Goal: Task Accomplishment & Management: Manage account settings

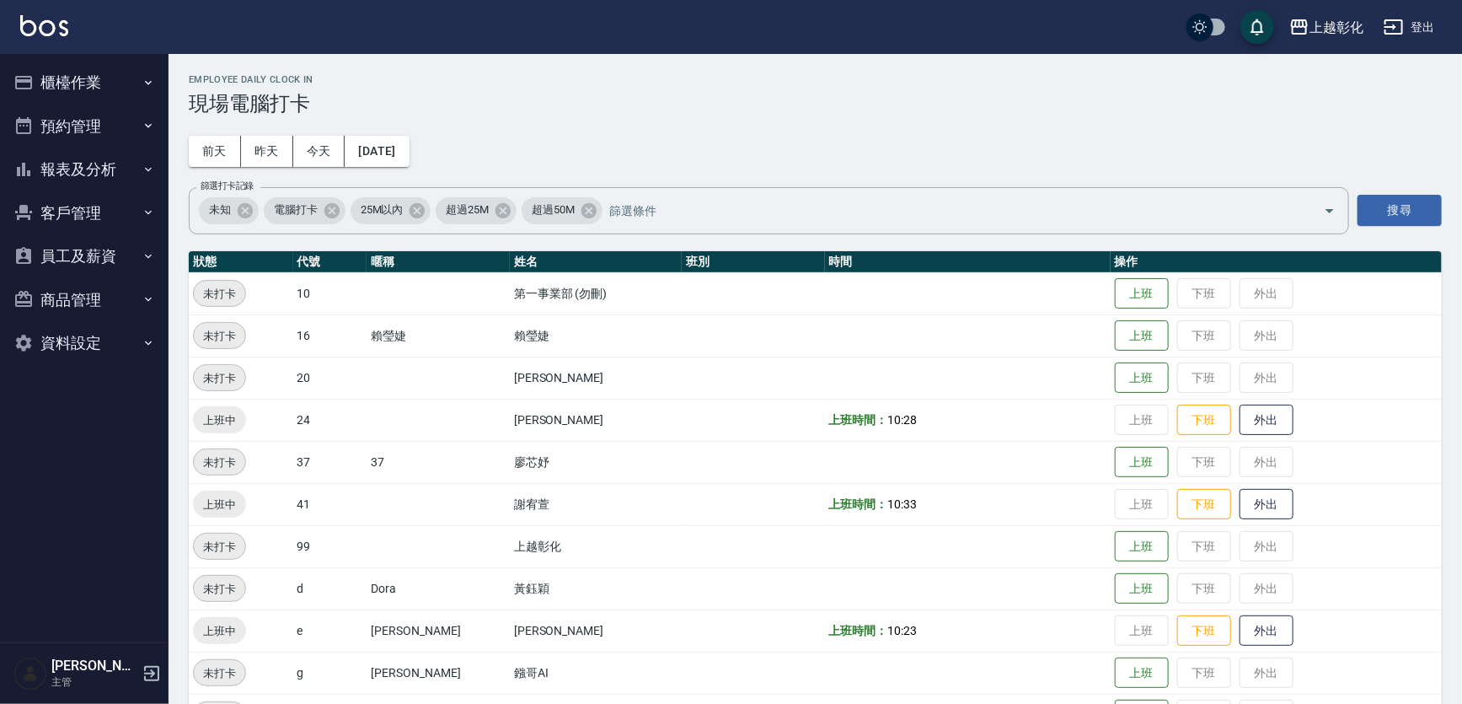
click at [133, 169] on button "報表及分析" at bounding box center [84, 169] width 155 height 44
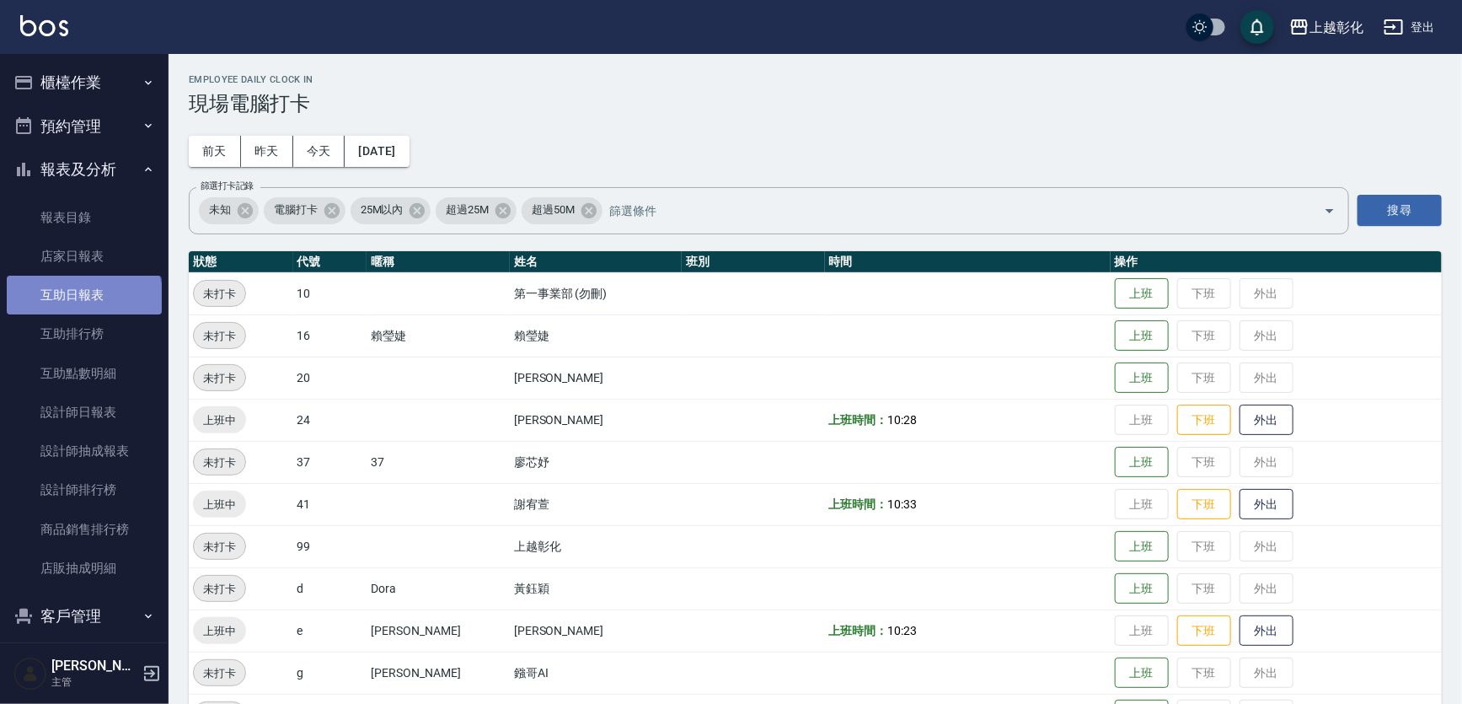
click at [83, 300] on link "互助日報表" at bounding box center [84, 295] width 155 height 39
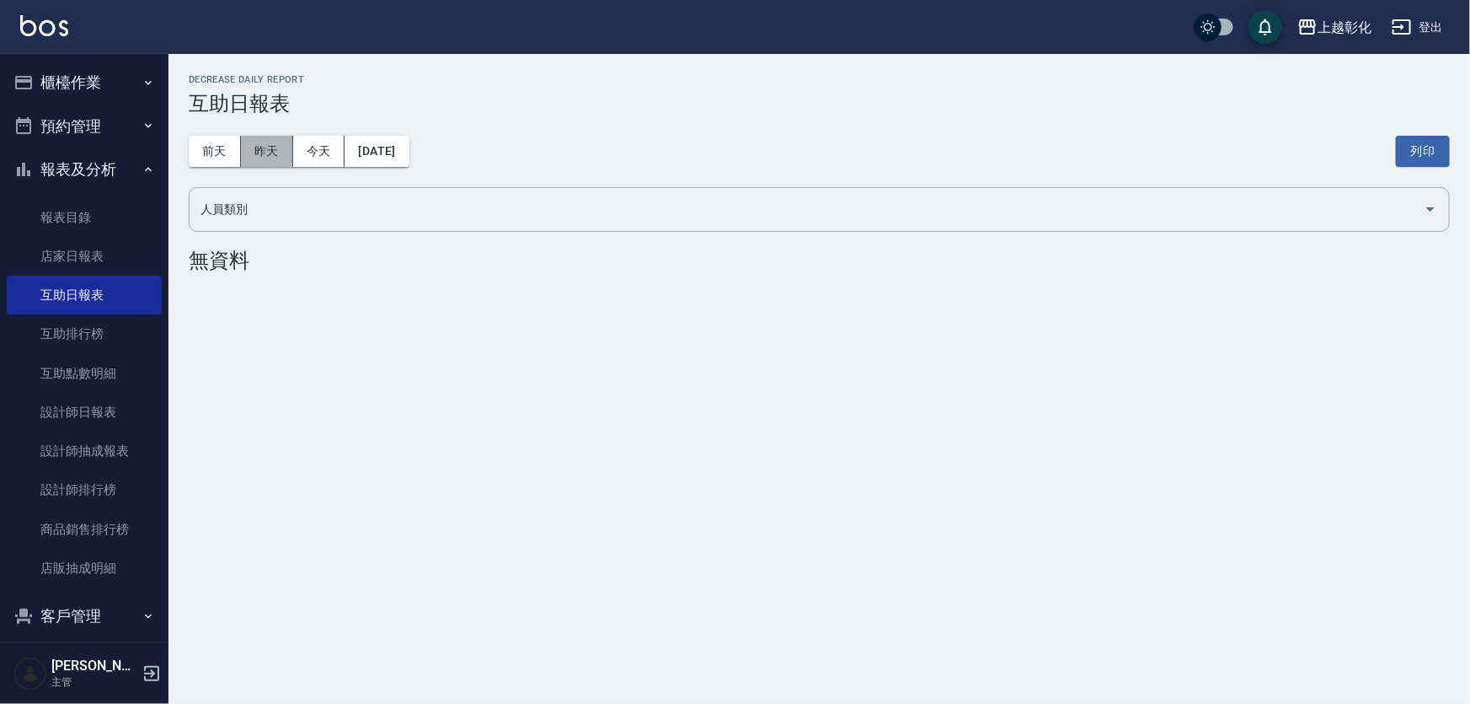
click at [247, 154] on button "昨天" at bounding box center [267, 151] width 52 height 31
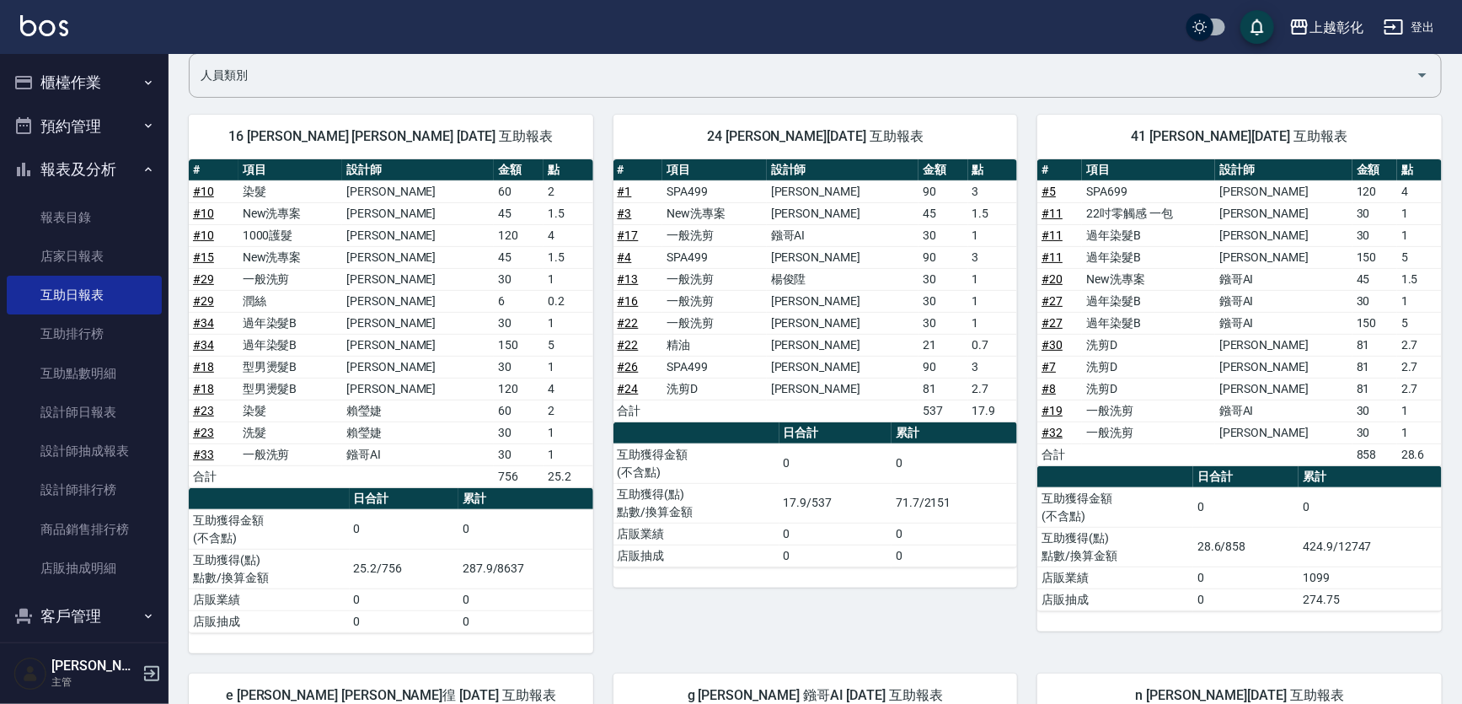
scroll to position [153, 0]
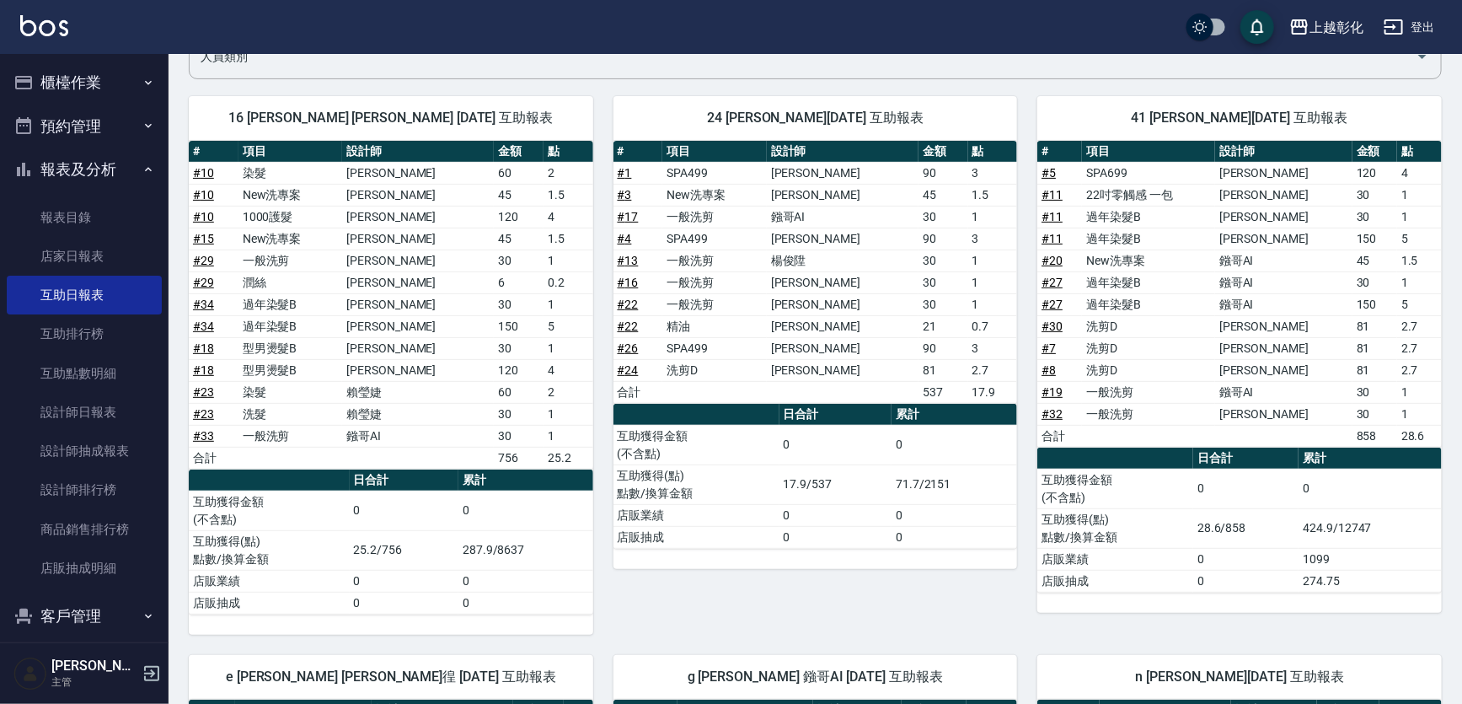
click at [104, 89] on button "櫃檯作業" at bounding box center [84, 83] width 155 height 44
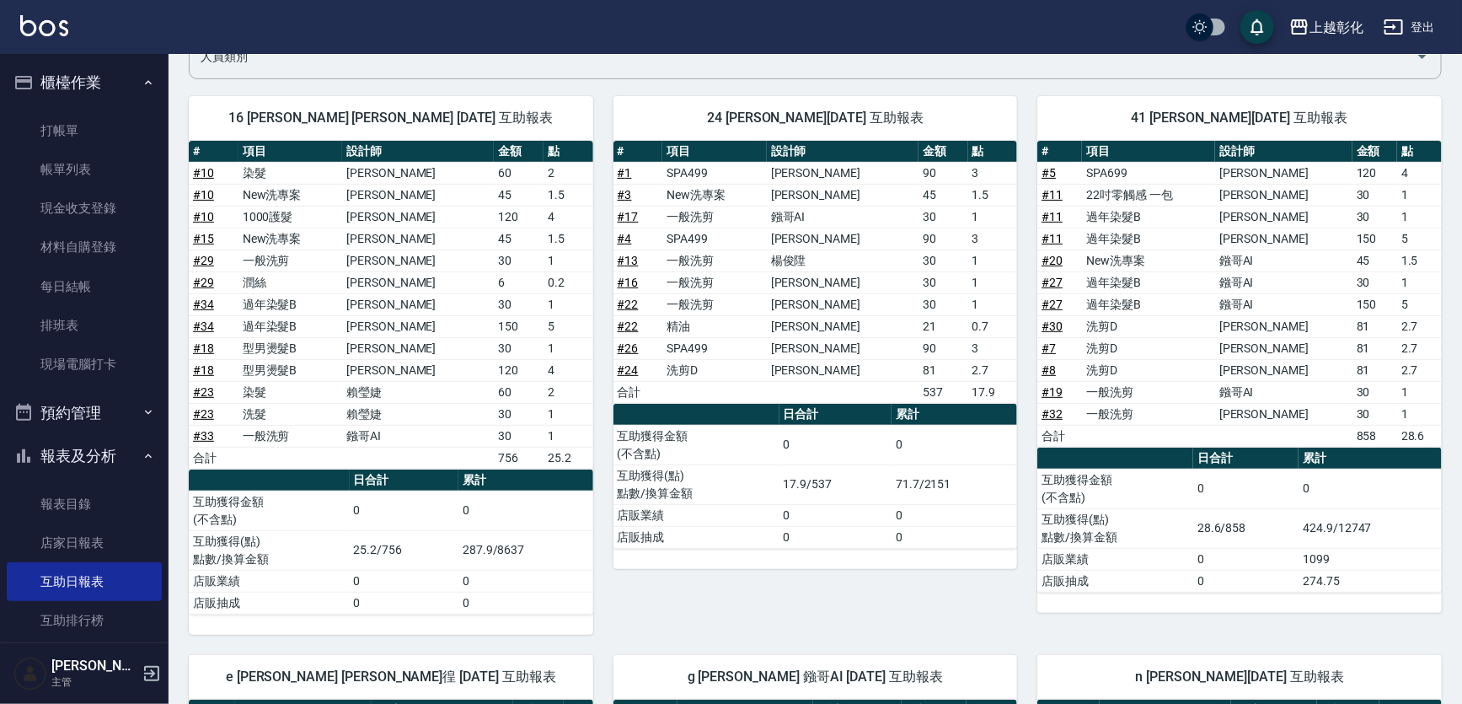
click at [91, 92] on button "櫃檯作業" at bounding box center [84, 83] width 155 height 44
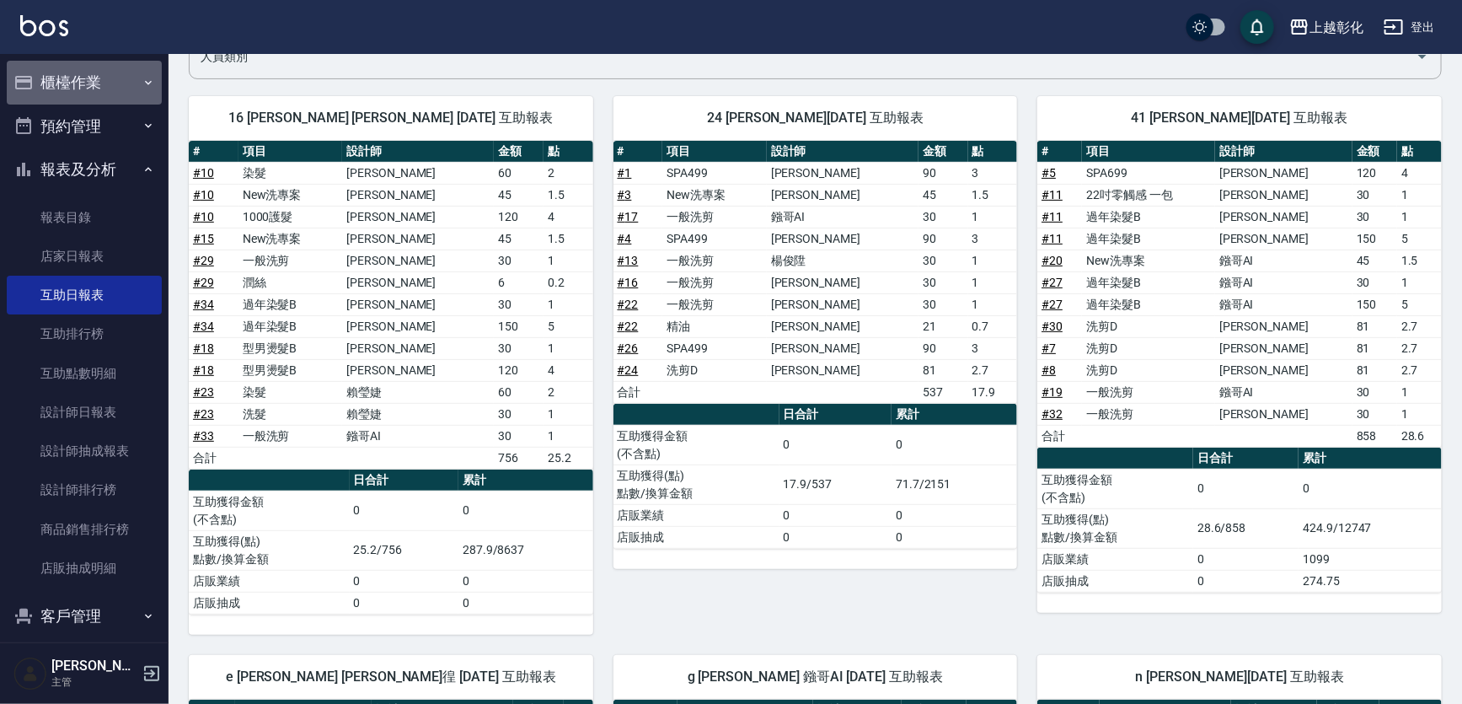
click at [91, 92] on button "櫃檯作業" at bounding box center [84, 83] width 155 height 44
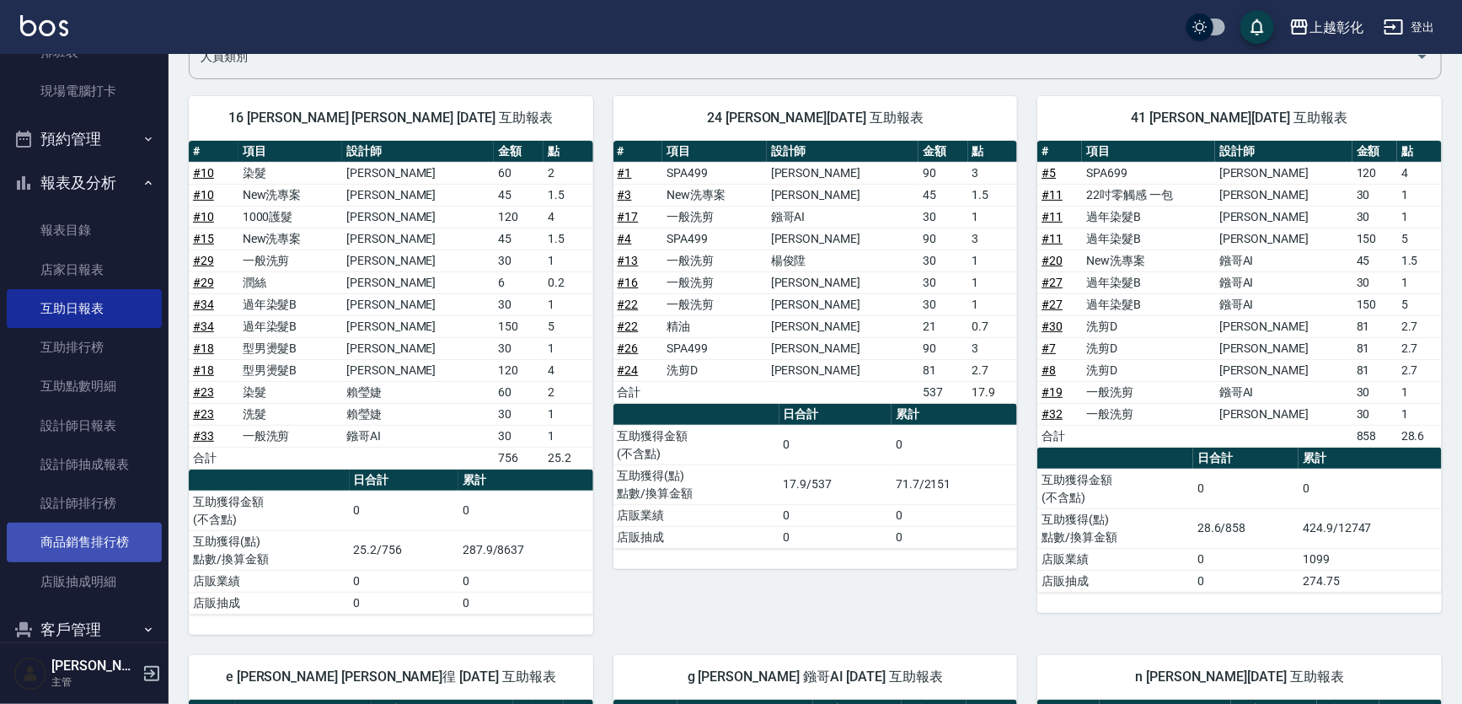
scroll to position [383, 0]
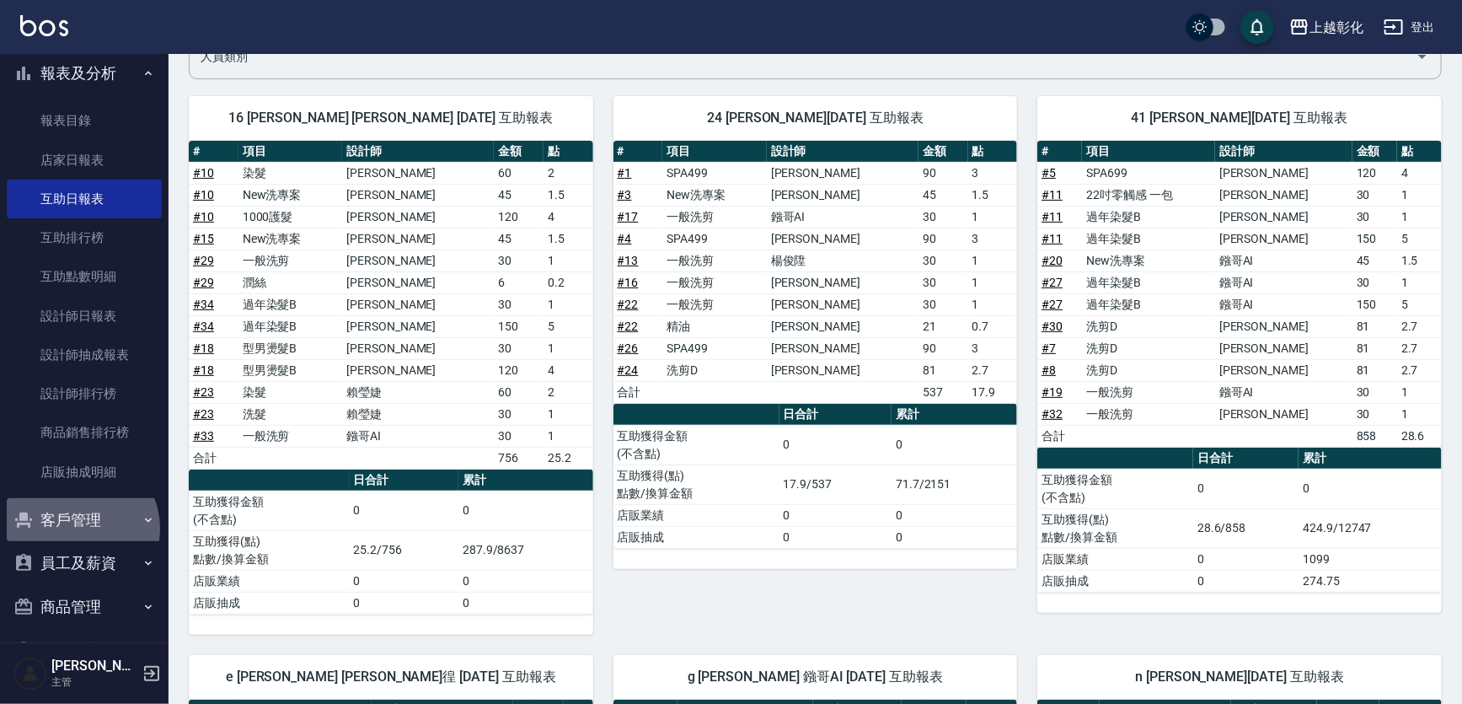
click at [76, 527] on button "客戶管理" at bounding box center [84, 520] width 155 height 44
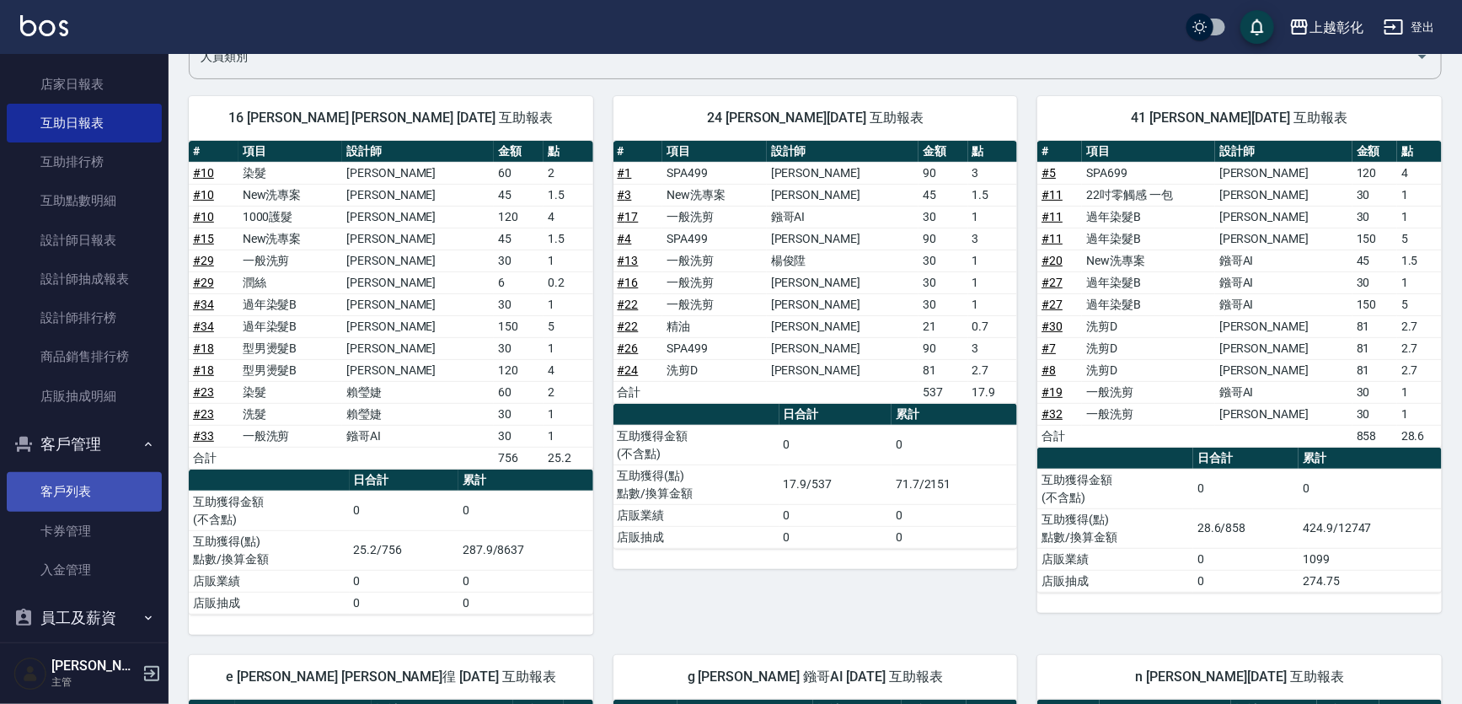
scroll to position [459, 0]
click at [95, 483] on link "客戶列表" at bounding box center [84, 490] width 155 height 39
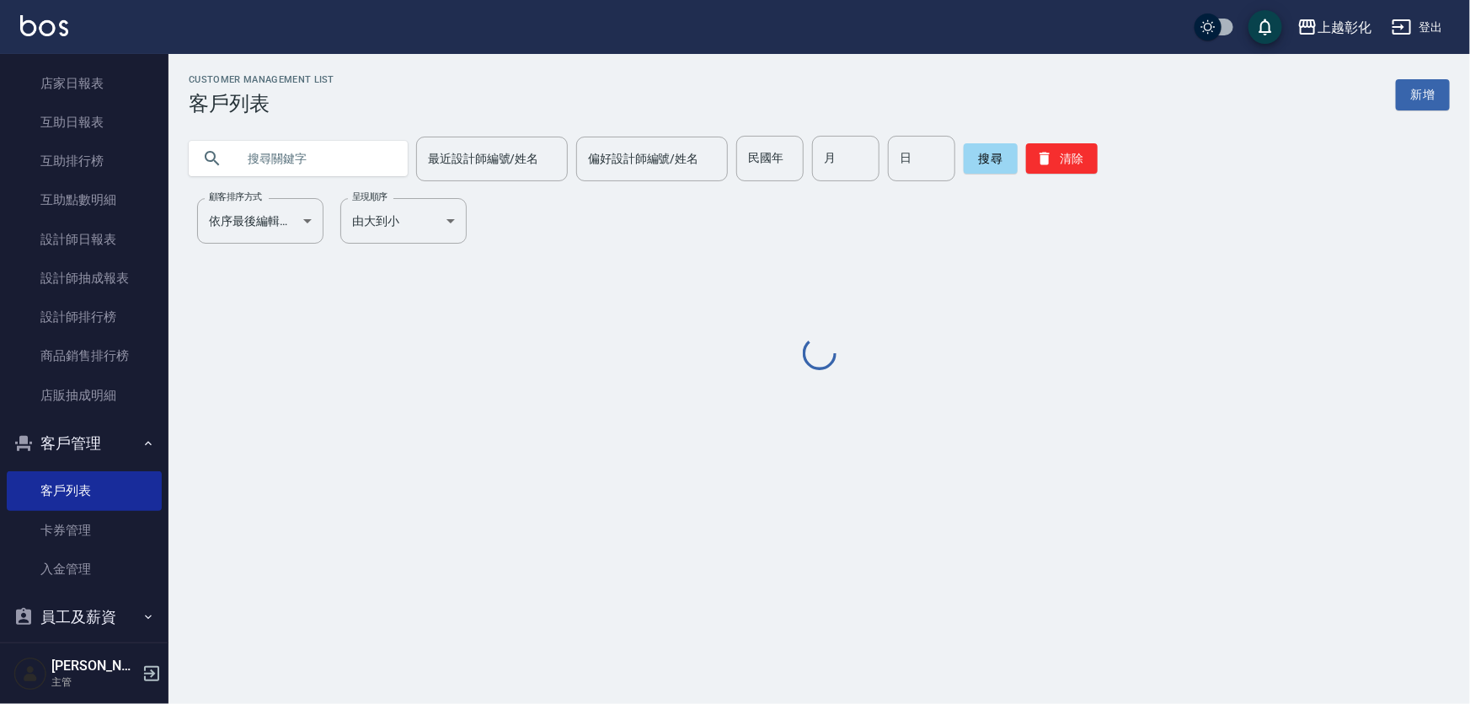
click at [296, 155] on input "text" at bounding box center [315, 158] width 158 height 45
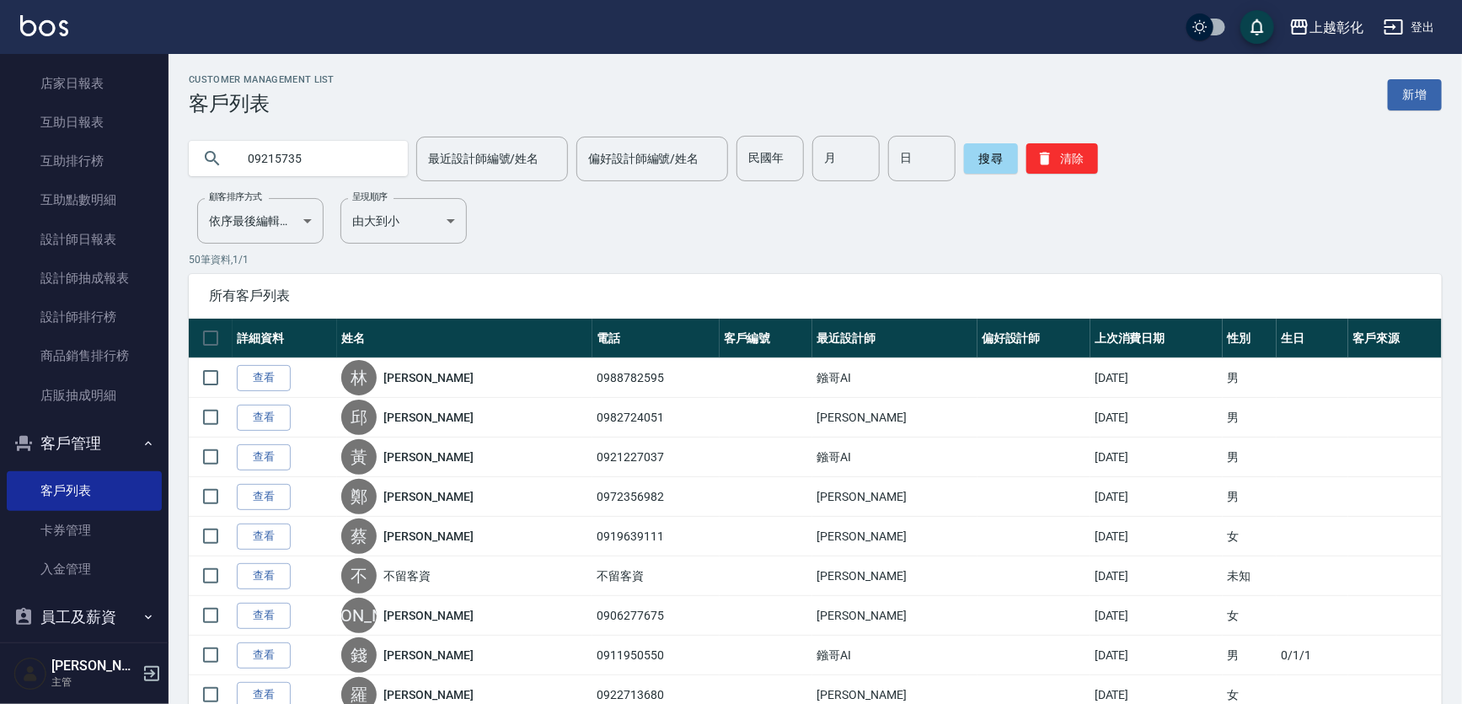
type input "09215735"
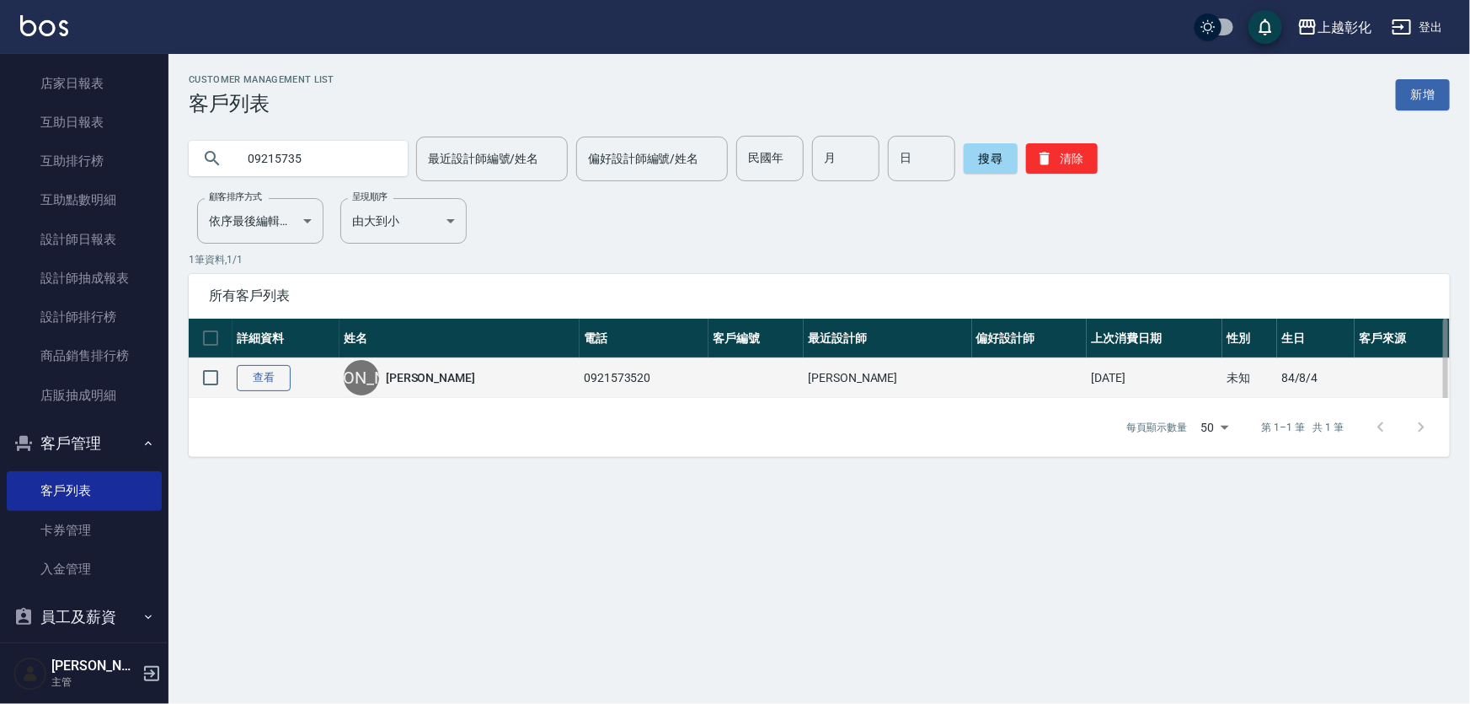
click at [276, 391] on link "查看" at bounding box center [264, 378] width 54 height 26
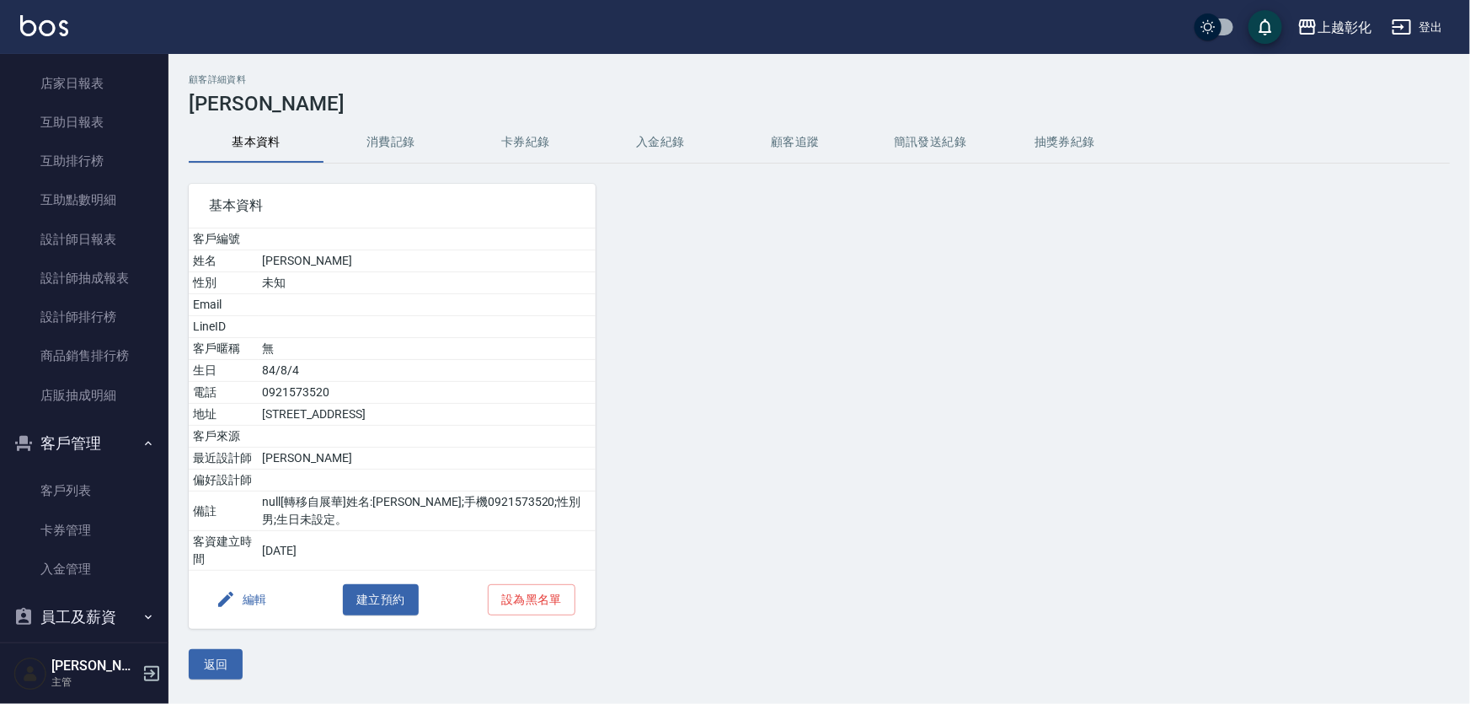
click at [441, 144] on button "消費記錄" at bounding box center [391, 142] width 135 height 40
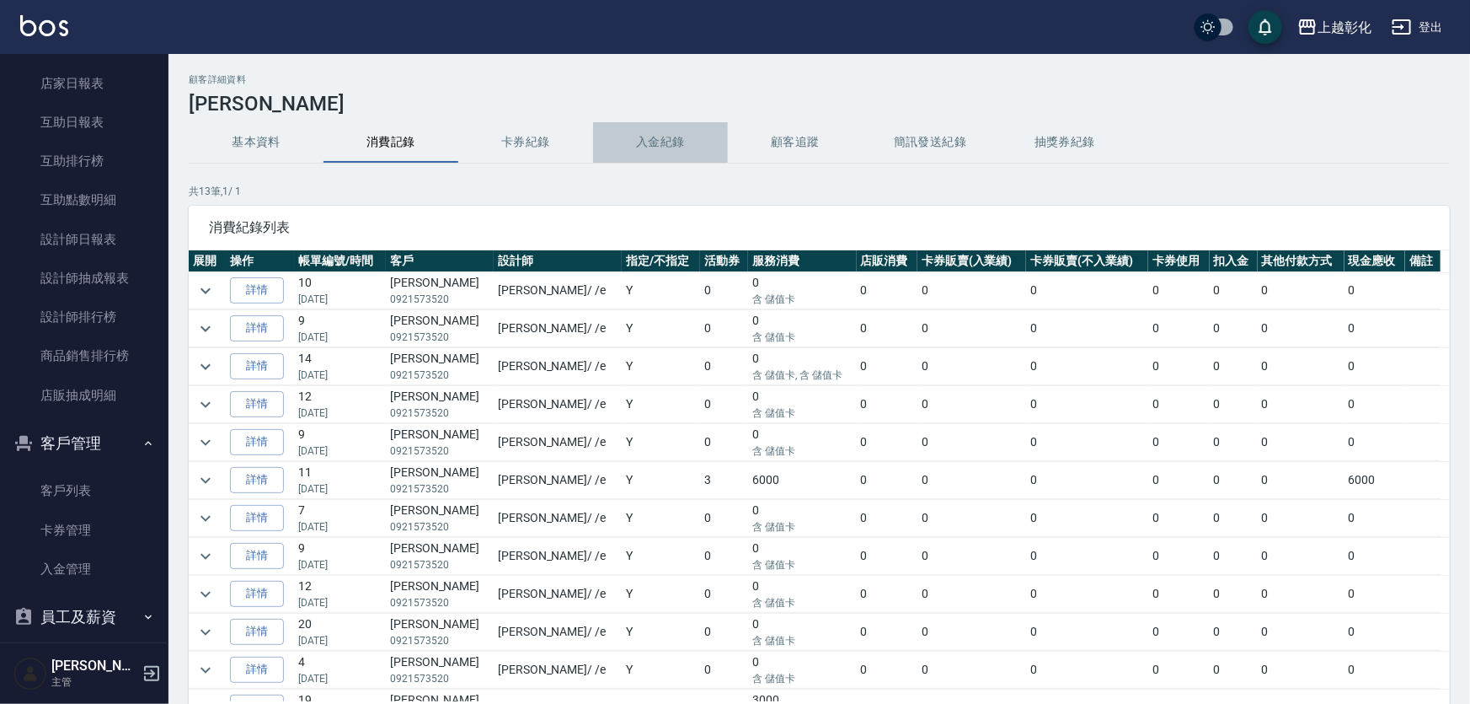
click at [634, 129] on button "入金紀錄" at bounding box center [660, 142] width 135 height 40
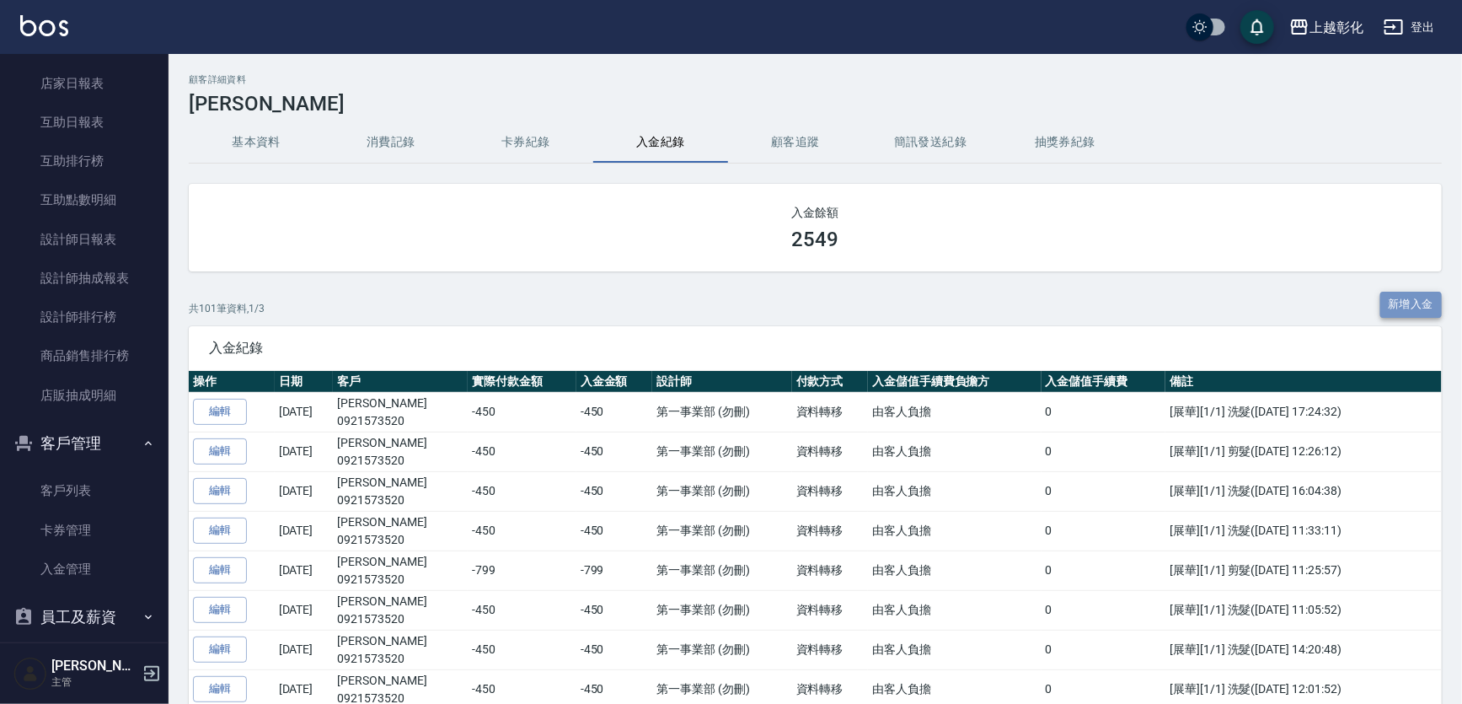
click at [1399, 297] on button "新增入金" at bounding box center [1411, 305] width 62 height 26
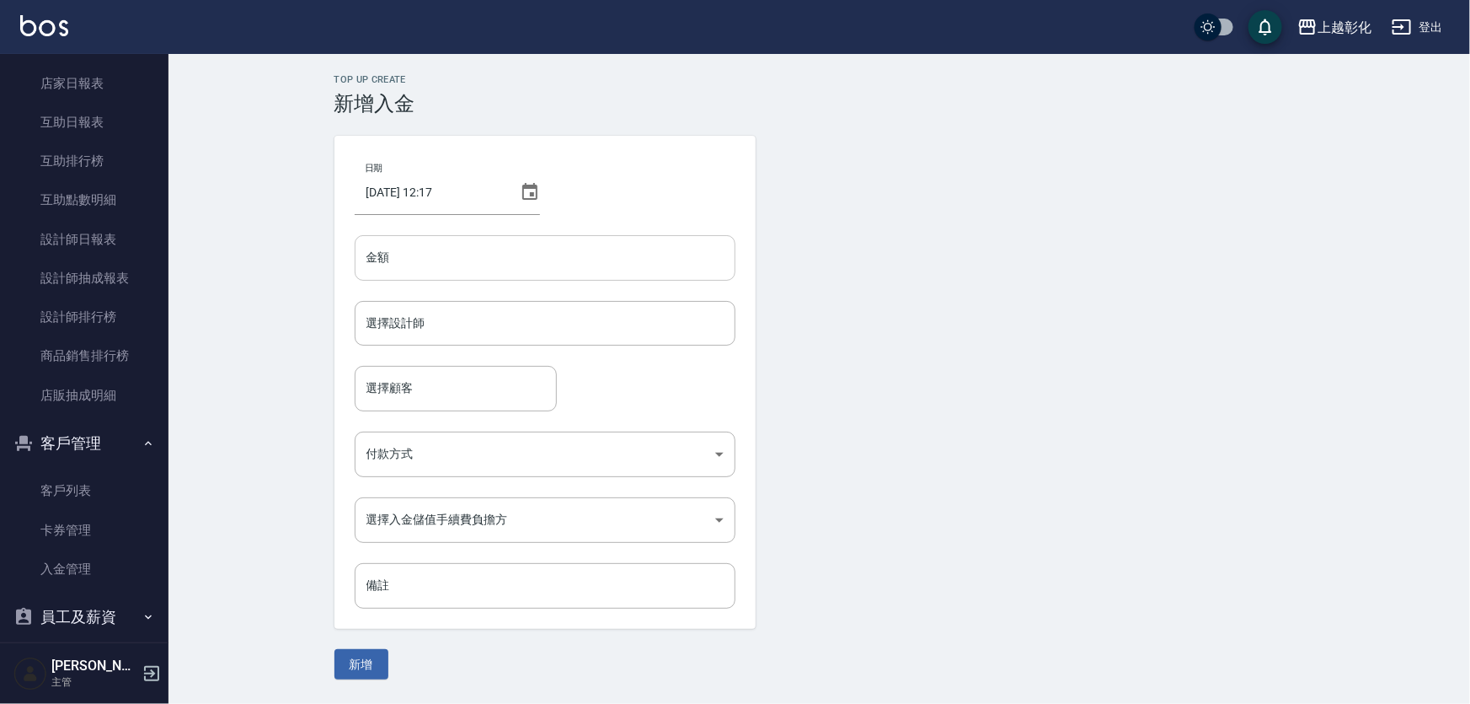
click at [474, 274] on input "金額" at bounding box center [545, 257] width 381 height 45
type input "-450"
click at [447, 326] on input "選擇設計師" at bounding box center [545, 322] width 366 height 29
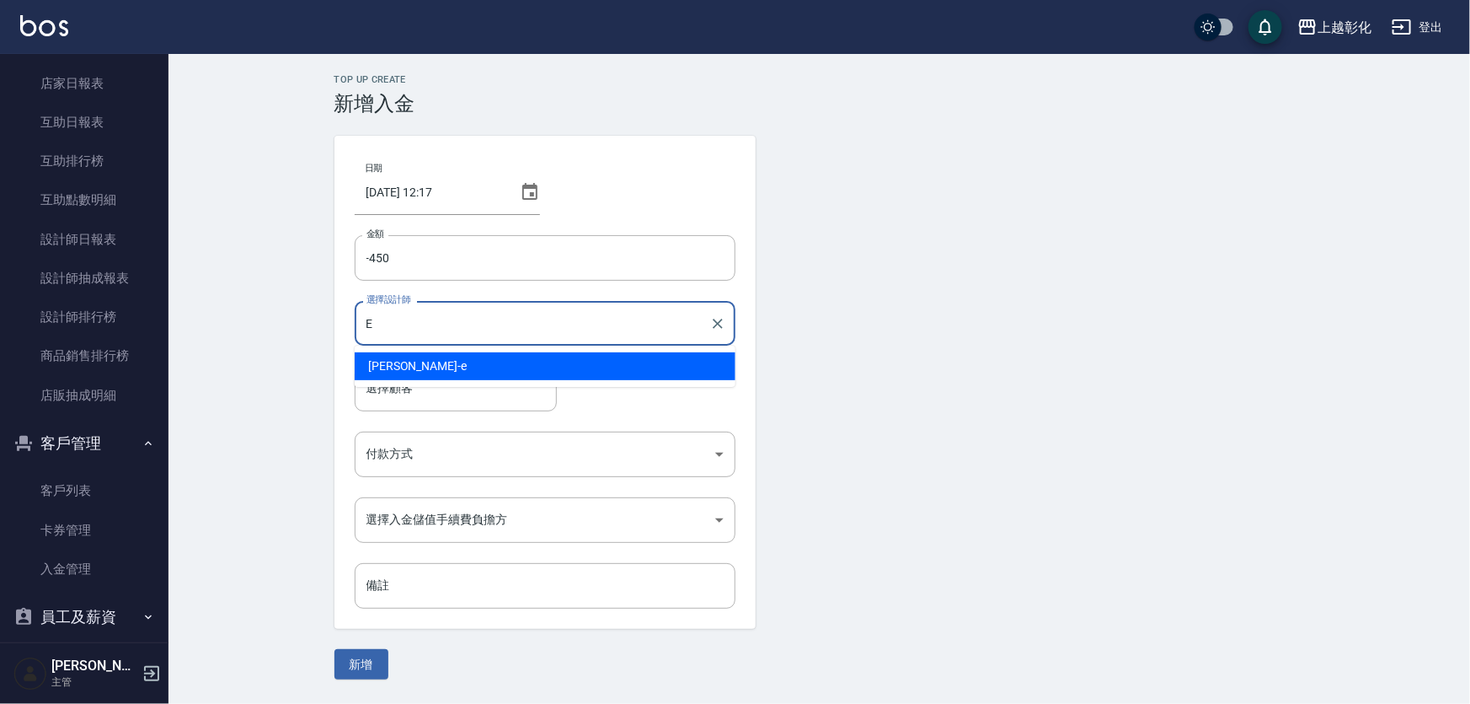
click at [414, 373] on div "[PERSON_NAME] -e" at bounding box center [545, 366] width 381 height 28
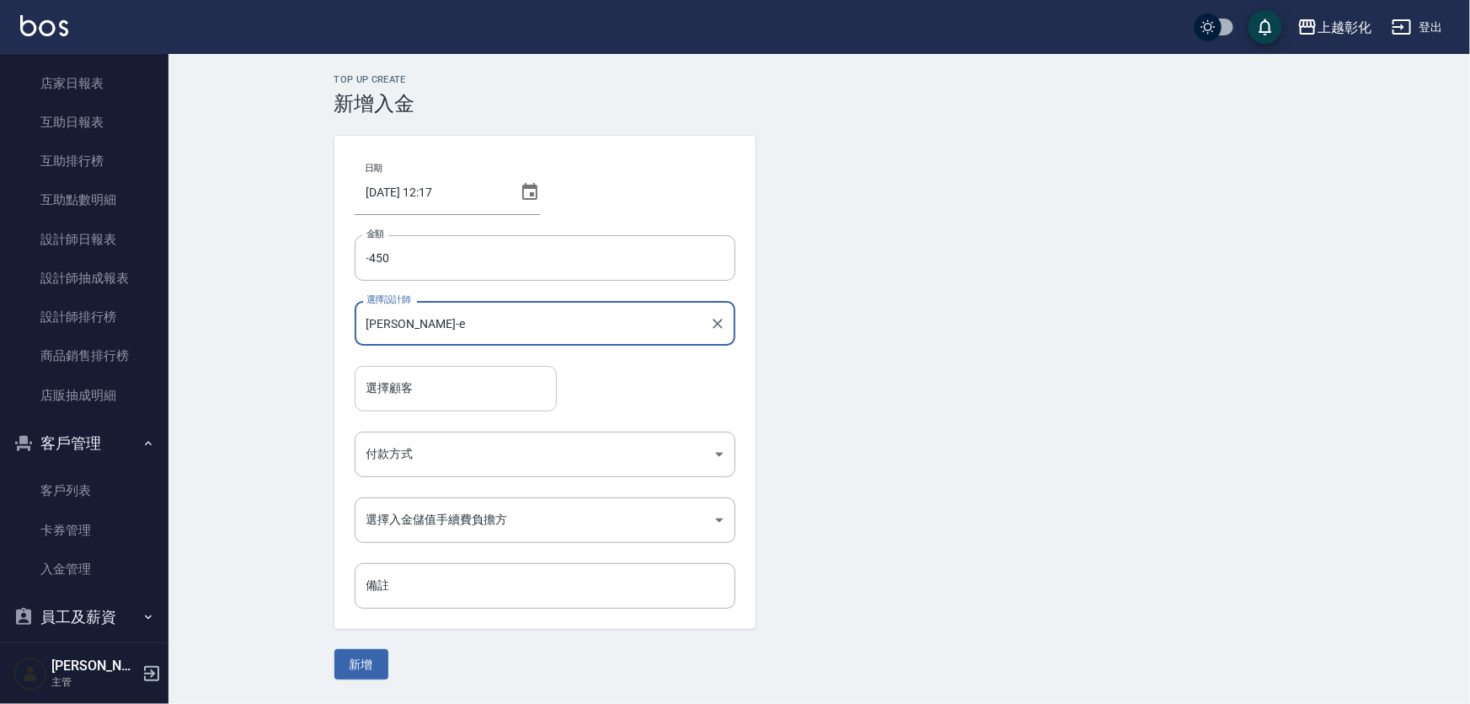
type input "[PERSON_NAME]-e"
click at [409, 389] on div "選擇顧客 選擇顧客" at bounding box center [456, 388] width 202 height 45
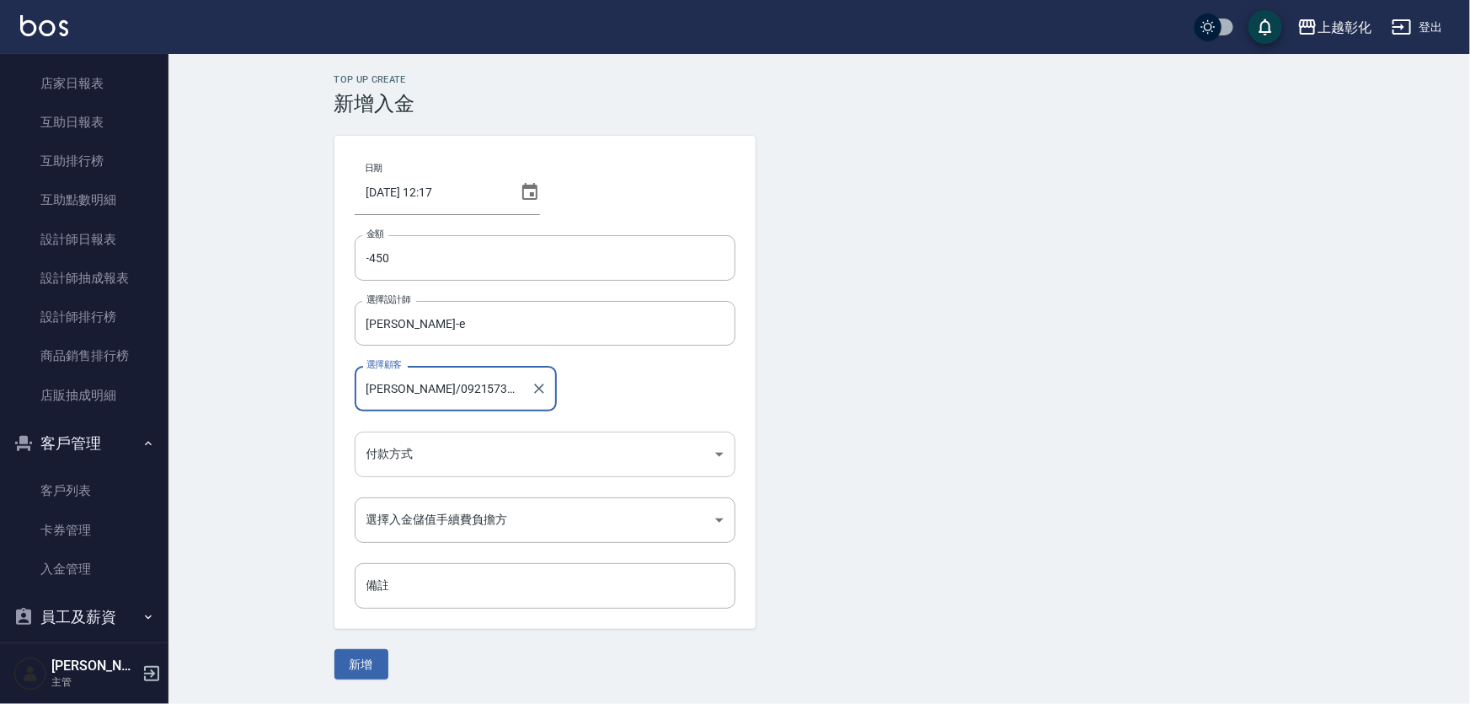
type input "[PERSON_NAME]/0921573520"
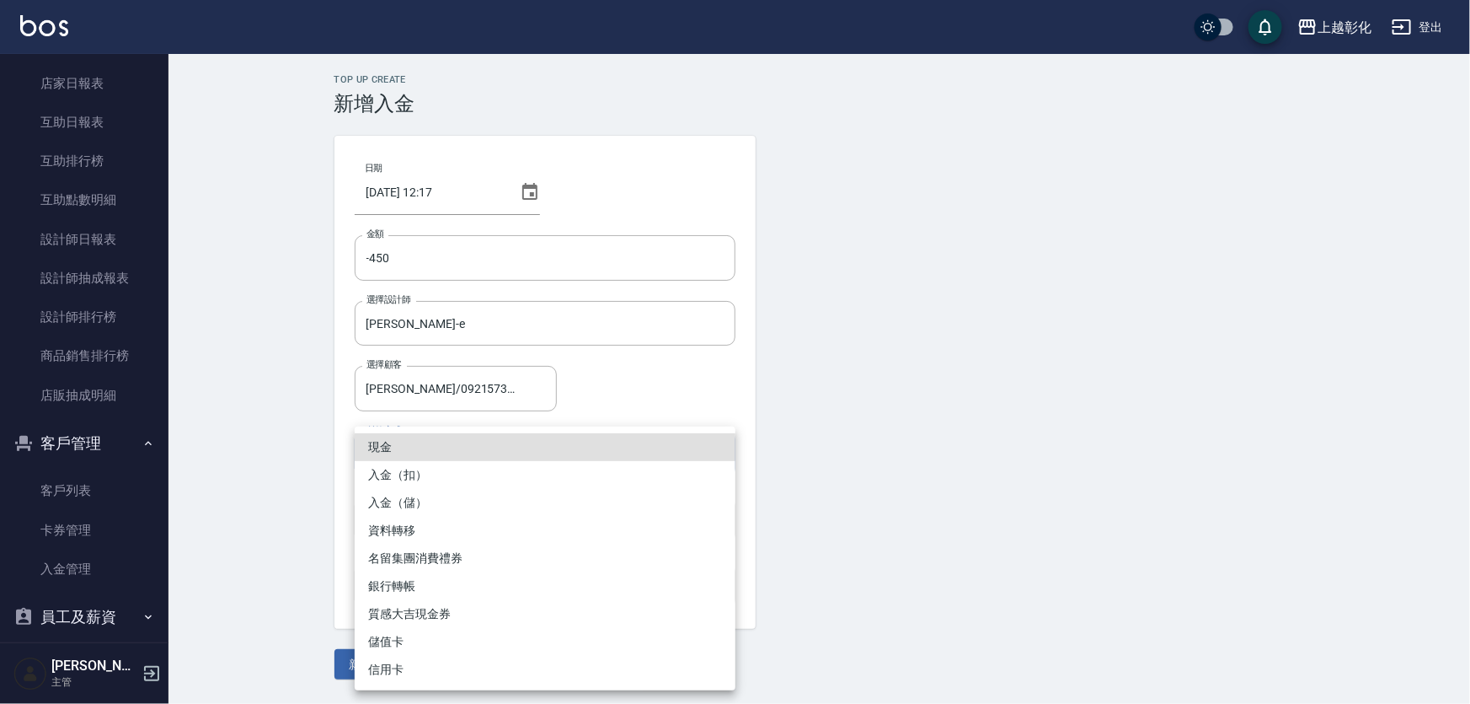
click at [394, 457] on body "上越彰化 登出 櫃檯作業 打帳單 帳單列表 現金收支登錄 材料自購登錄 每日結帳 排班表 現場電腦打卡 預約管理 預約管理 單日預約紀錄 單週預約紀錄 報表及…" at bounding box center [735, 352] width 1470 height 704
click at [432, 471] on li "入金（扣）" at bounding box center [545, 475] width 381 height 28
type input "入金（扣）"
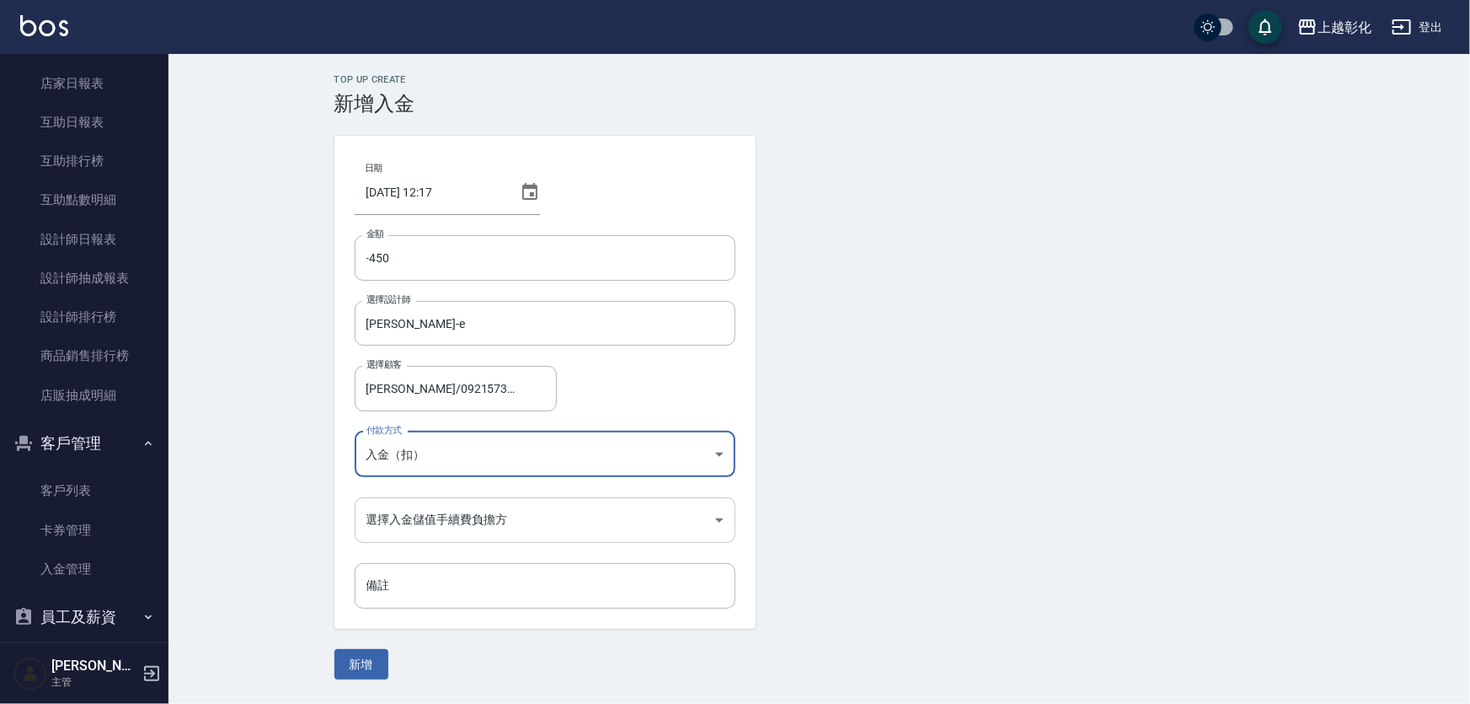
click at [415, 517] on body "上越彰化 登出 櫃檯作業 打帳單 帳單列表 現金收支登錄 材料自購登錄 每日結帳 排班表 現場電腦打卡 預約管理 預約管理 單日預約紀錄 單週預約紀錄 報表及…" at bounding box center [735, 352] width 1470 height 704
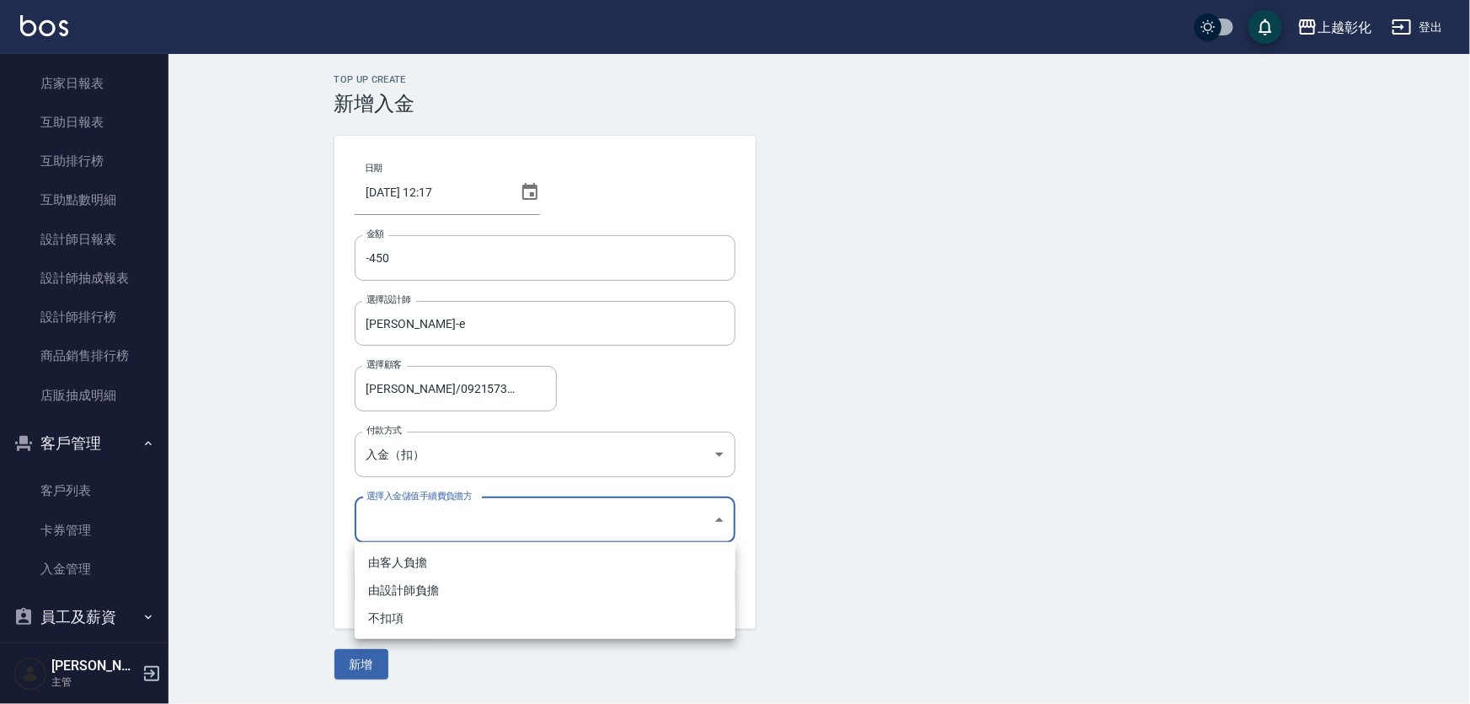
click at [386, 614] on li "不扣項" at bounding box center [545, 618] width 381 height 28
type input "WITHOUTHANDLINGFEE"
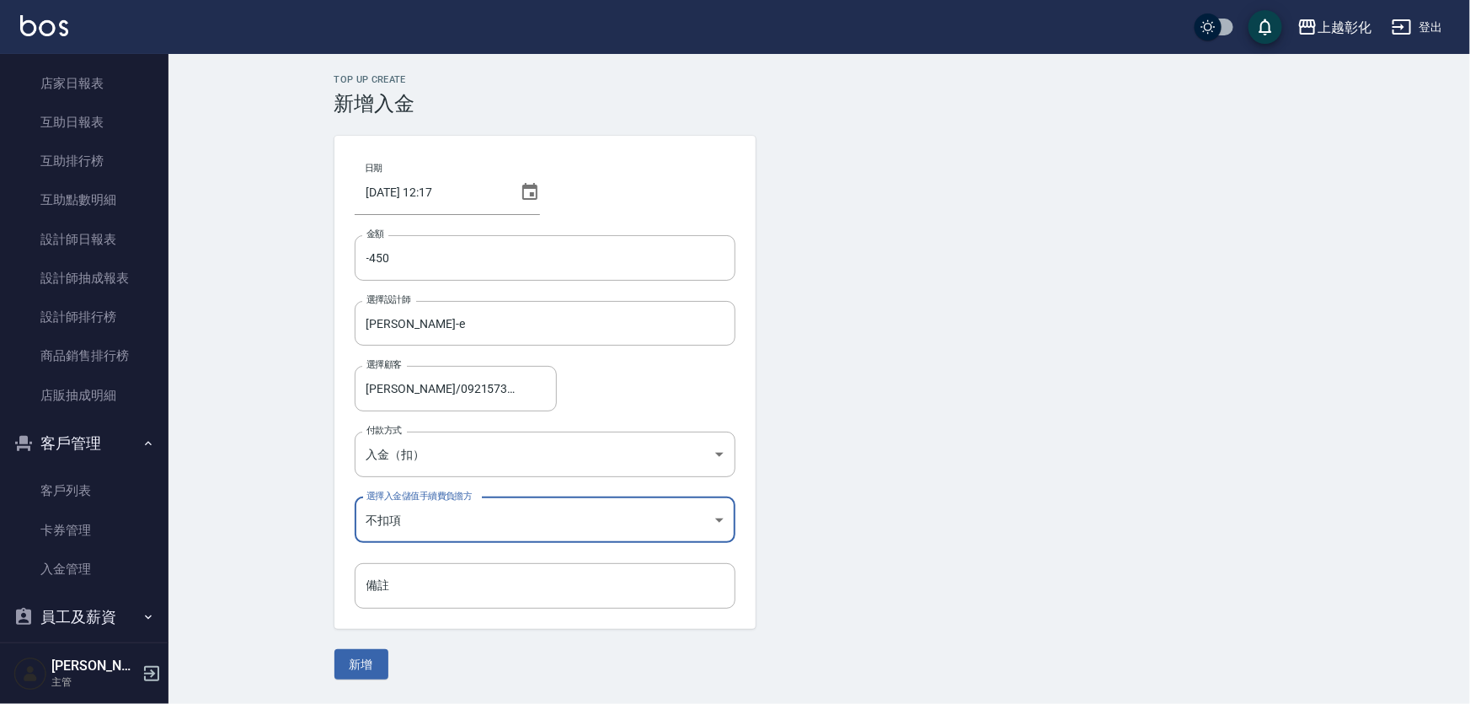
click at [376, 645] on form "日期 [DATE] 12:17 金額 -450 金額 選擇設計師 [PERSON_NAME]-e 選擇設計師 選擇顧客 [PERSON_NAME]/09215…" at bounding box center [819, 407] width 971 height 543
click at [369, 682] on div "Top Up Create 新增入金 日期 [DATE] 12:17 金額 -450 金額 選擇設計師 [PERSON_NAME]-e 選擇設計師 選擇顧客 …" at bounding box center [820, 376] width 1302 height 645
click at [372, 658] on button "新增" at bounding box center [361, 664] width 54 height 31
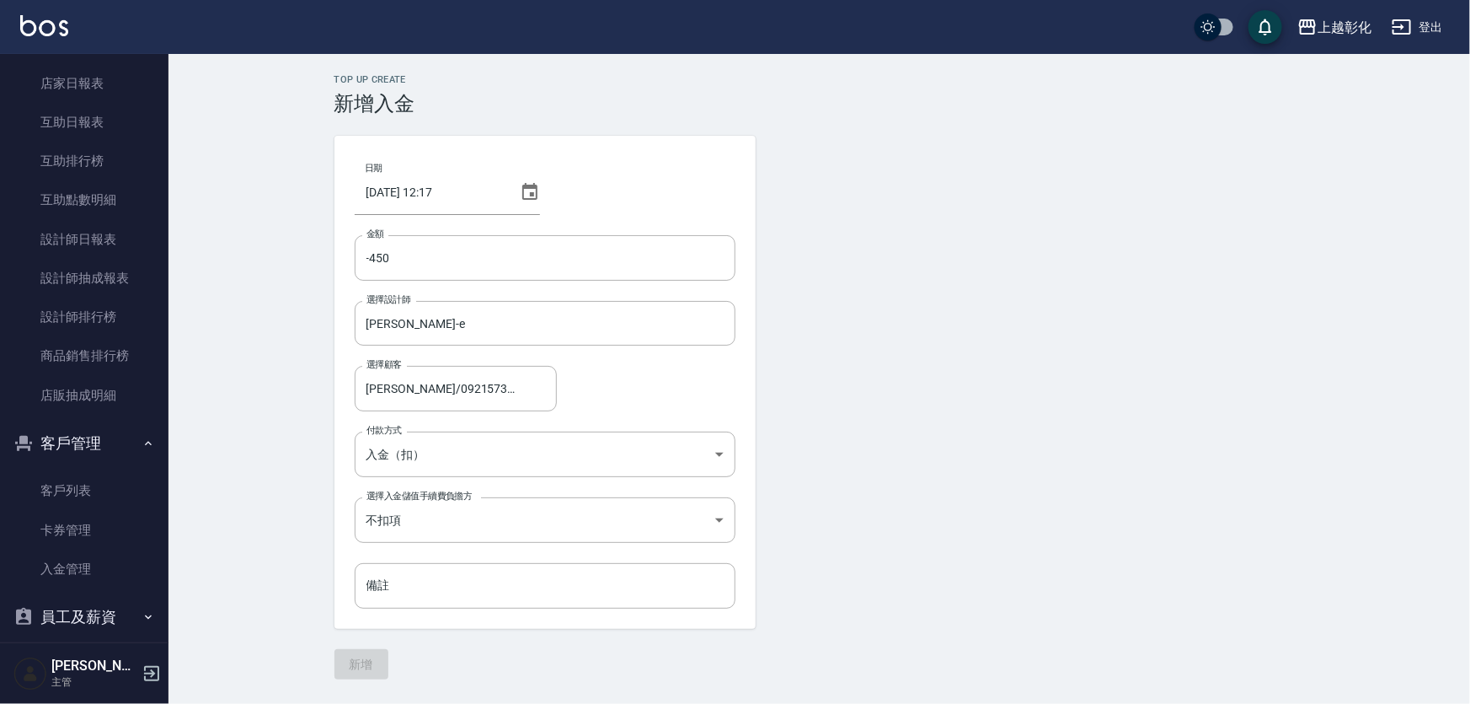
click at [370, 657] on form "日期 [DATE] 12:17 金額 -450 金額 選擇設計師 [PERSON_NAME]-e 選擇設計師 選擇顧客 [PERSON_NAME]/09215…" at bounding box center [819, 407] width 971 height 543
